Goal: Information Seeking & Learning: Learn about a topic

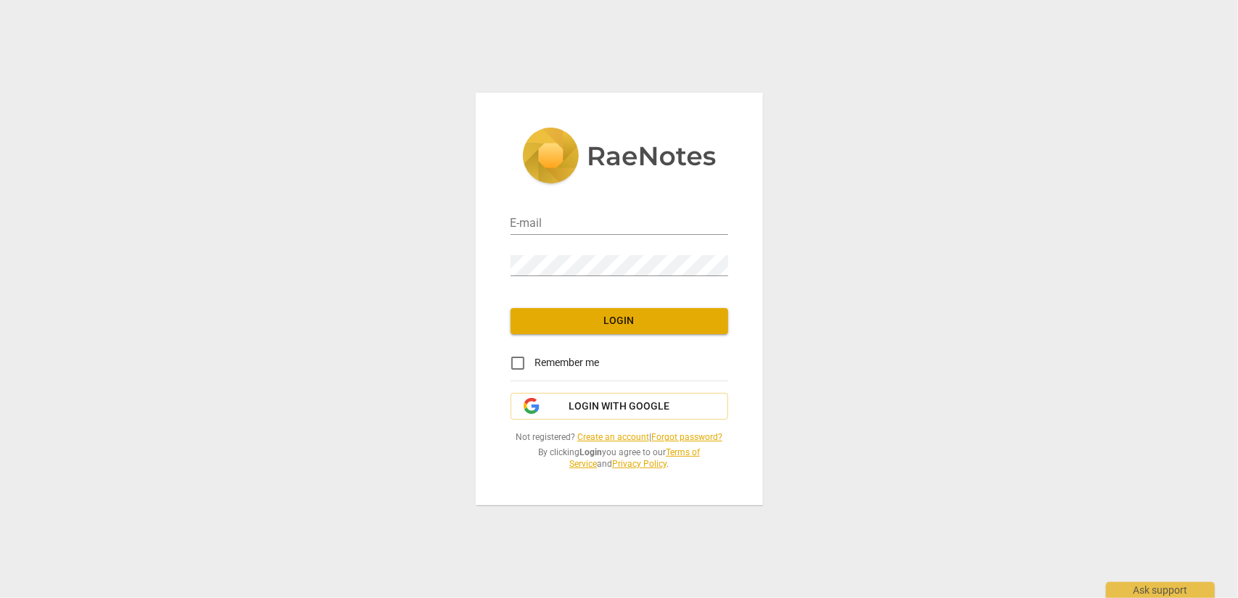
type input "[EMAIL_ADDRESS][DOMAIN_NAME]"
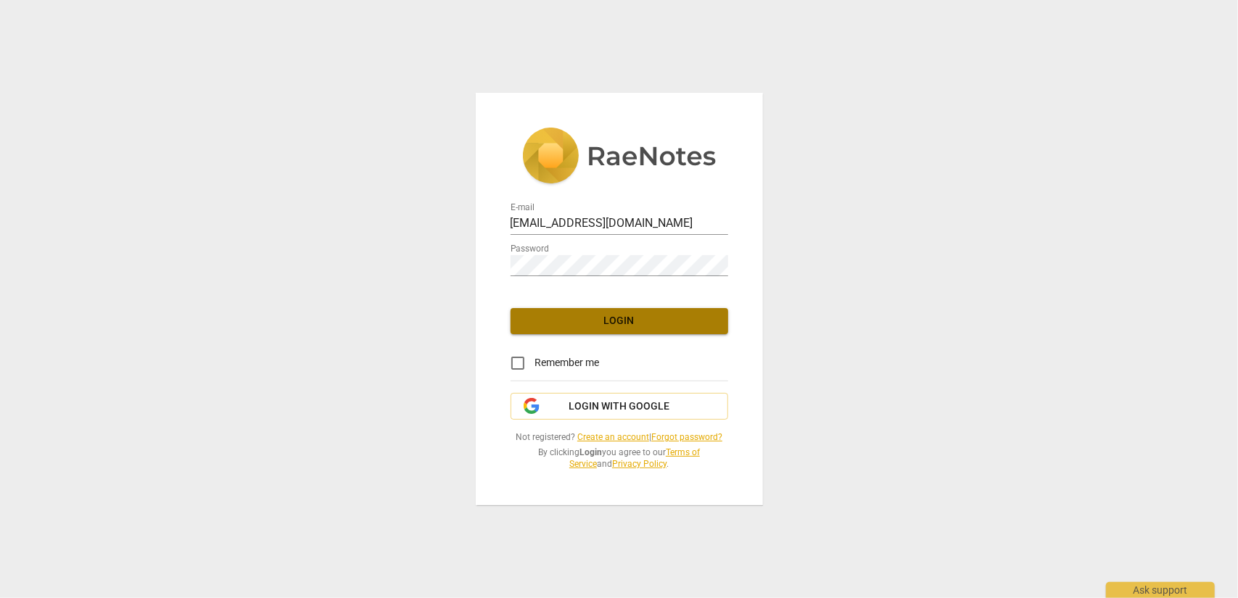
click at [627, 325] on span "Login" at bounding box center [619, 321] width 194 height 15
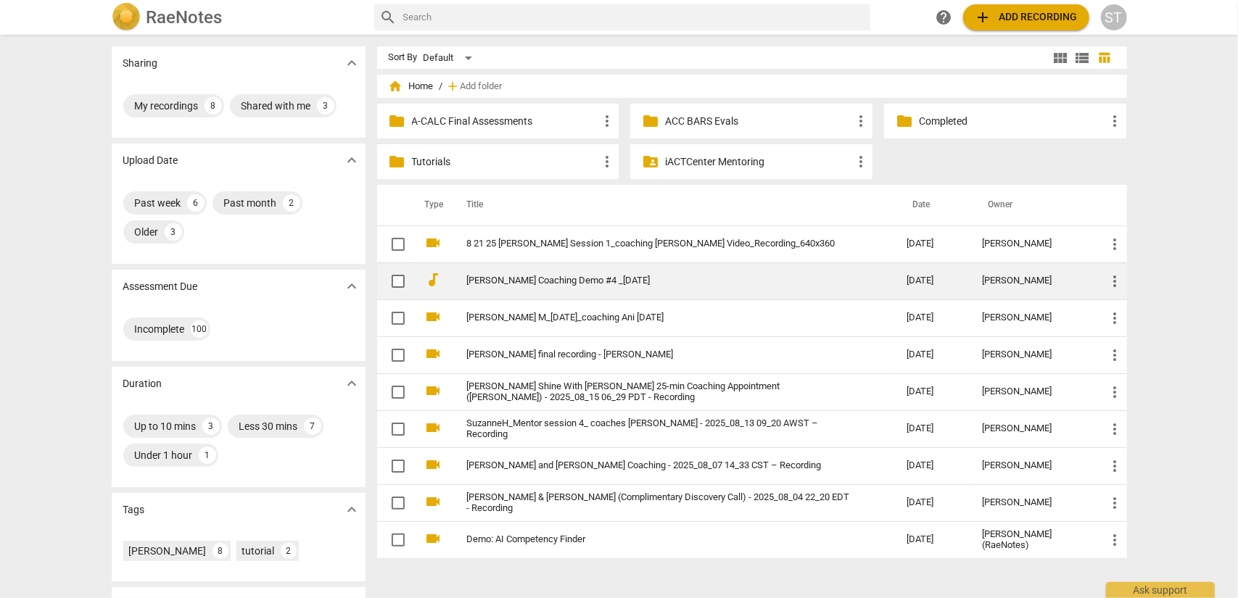
click at [612, 281] on link "[PERSON_NAME] Coaching Demo #4 _[DATE]" at bounding box center [660, 281] width 387 height 11
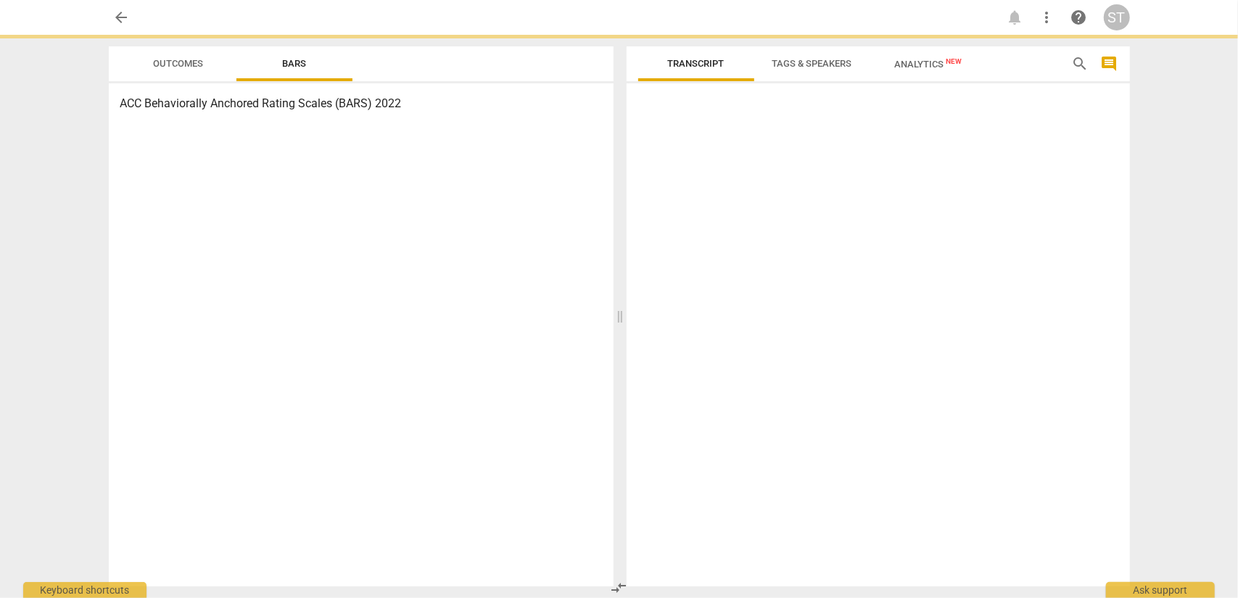
click at [612, 0] on html "arrow_back notifications more_vert help ST Outcomes Bars ACC Behaviorally Ancho…" at bounding box center [619, 0] width 1238 height 0
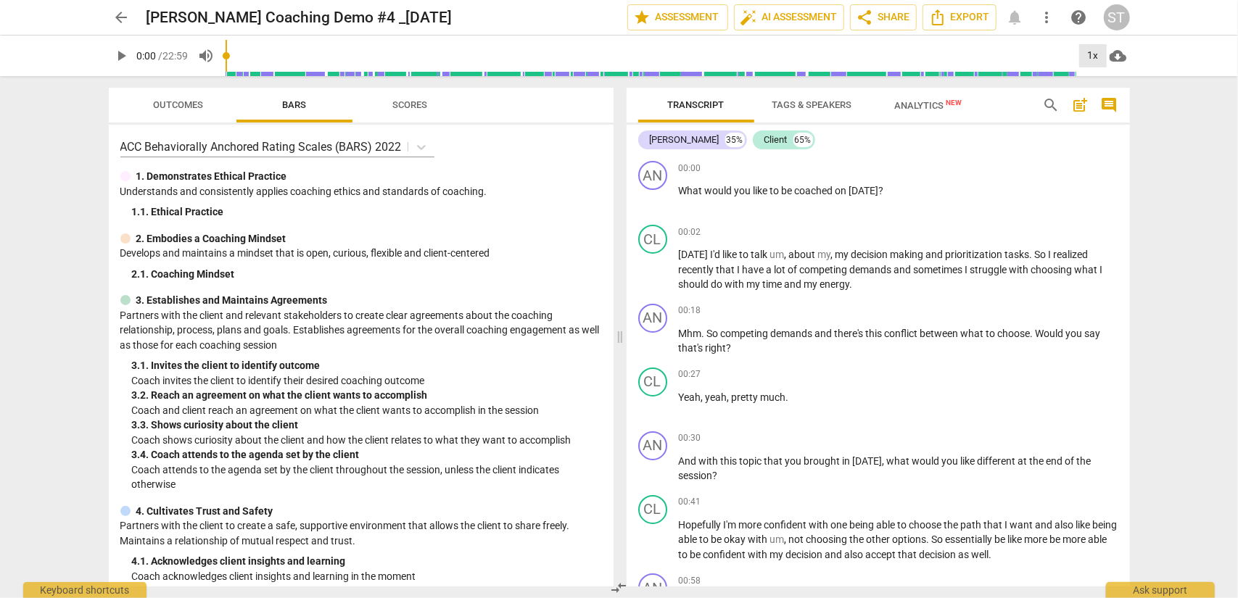
click at [1087, 57] on div "1x" at bounding box center [1093, 55] width 28 height 23
click at [1087, 114] on li "1.25x" at bounding box center [1103, 113] width 49 height 28
click at [128, 57] on span "play_arrow" at bounding box center [121, 55] width 17 height 17
click at [1100, 52] on div "1.25x" at bounding box center [1093, 55] width 28 height 23
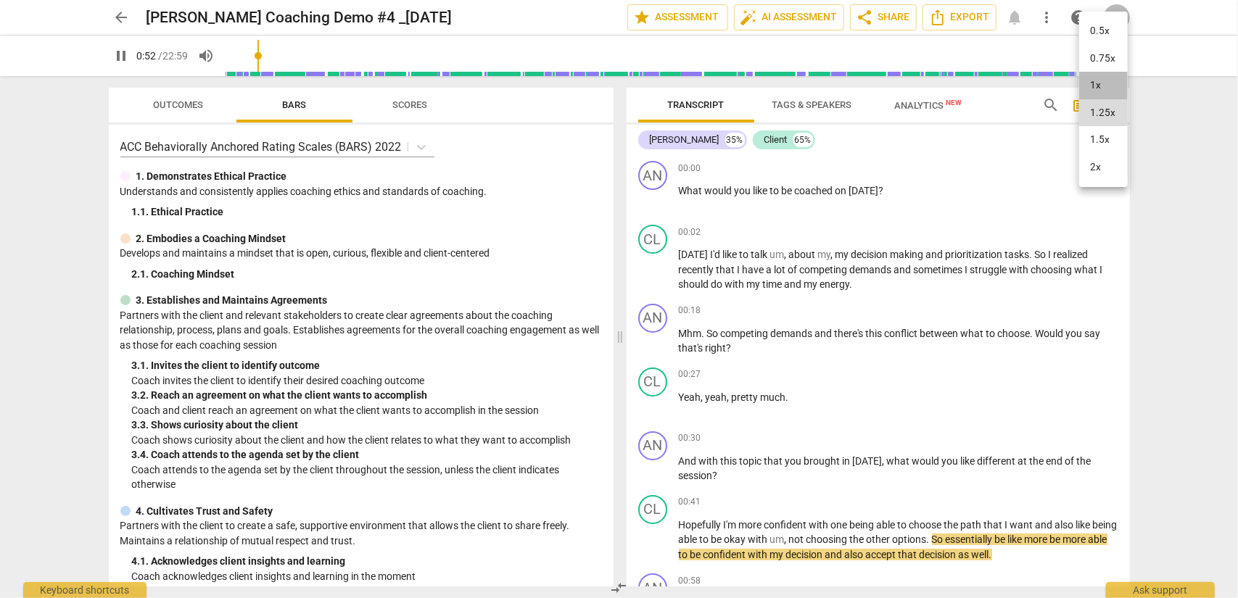
click at [1094, 81] on li "1x" at bounding box center [1103, 86] width 49 height 28
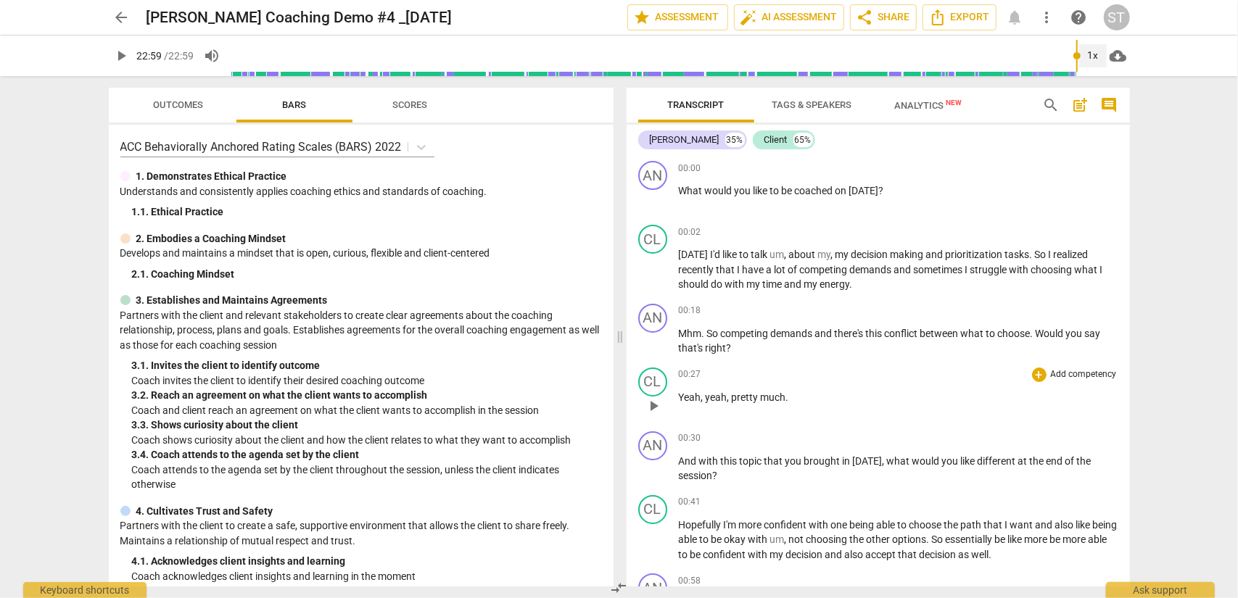
type input "1379"
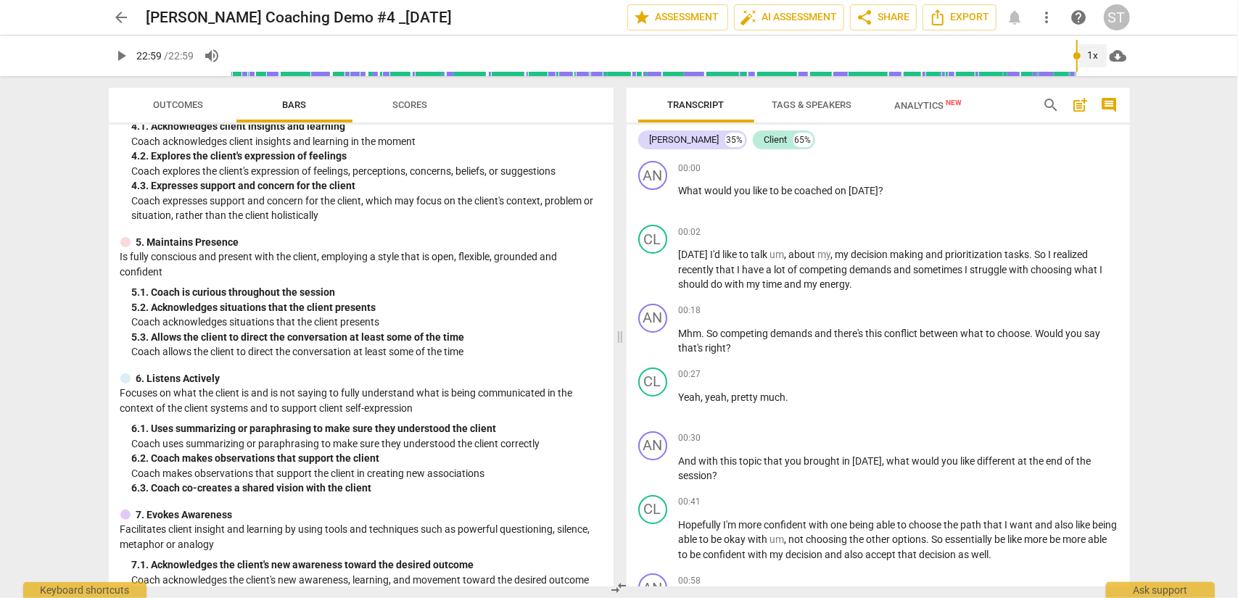
scroll to position [218, 0]
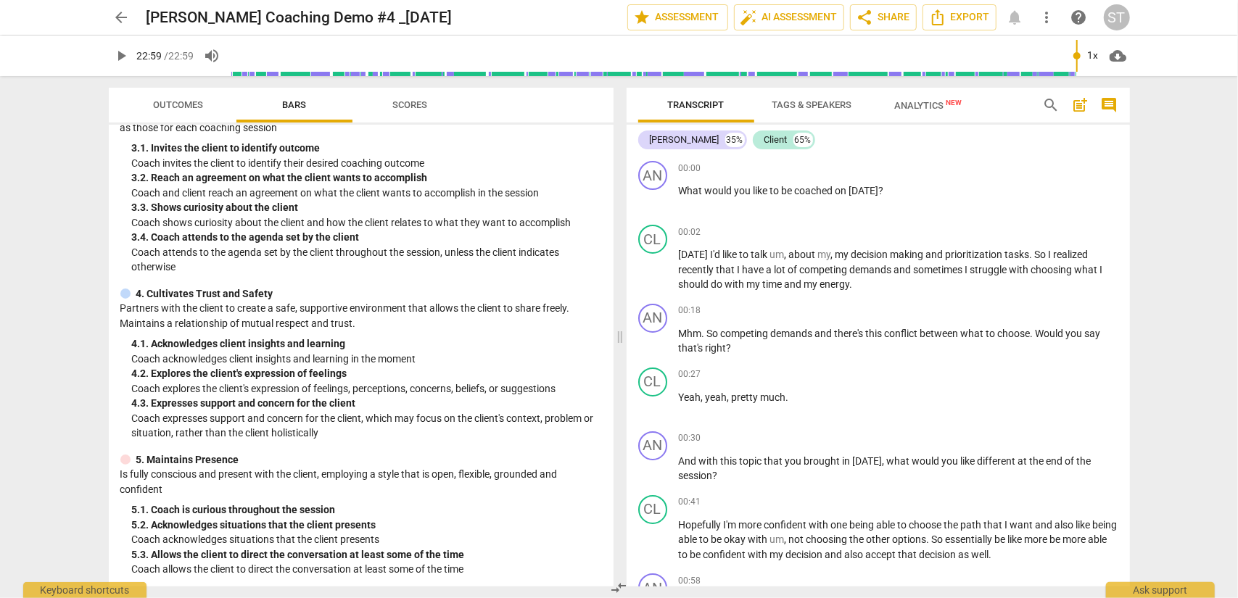
click at [1126, 17] on div "ST" at bounding box center [1117, 17] width 26 height 26
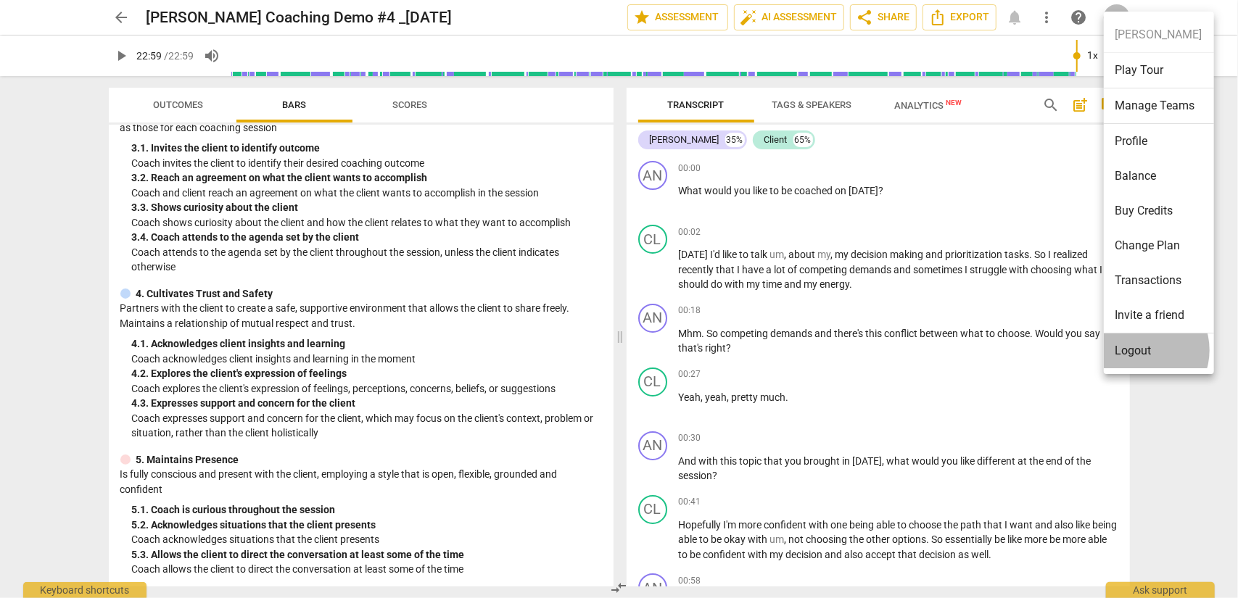
click at [1143, 350] on li "Logout" at bounding box center [1159, 351] width 110 height 35
